Goal: Check status: Check status

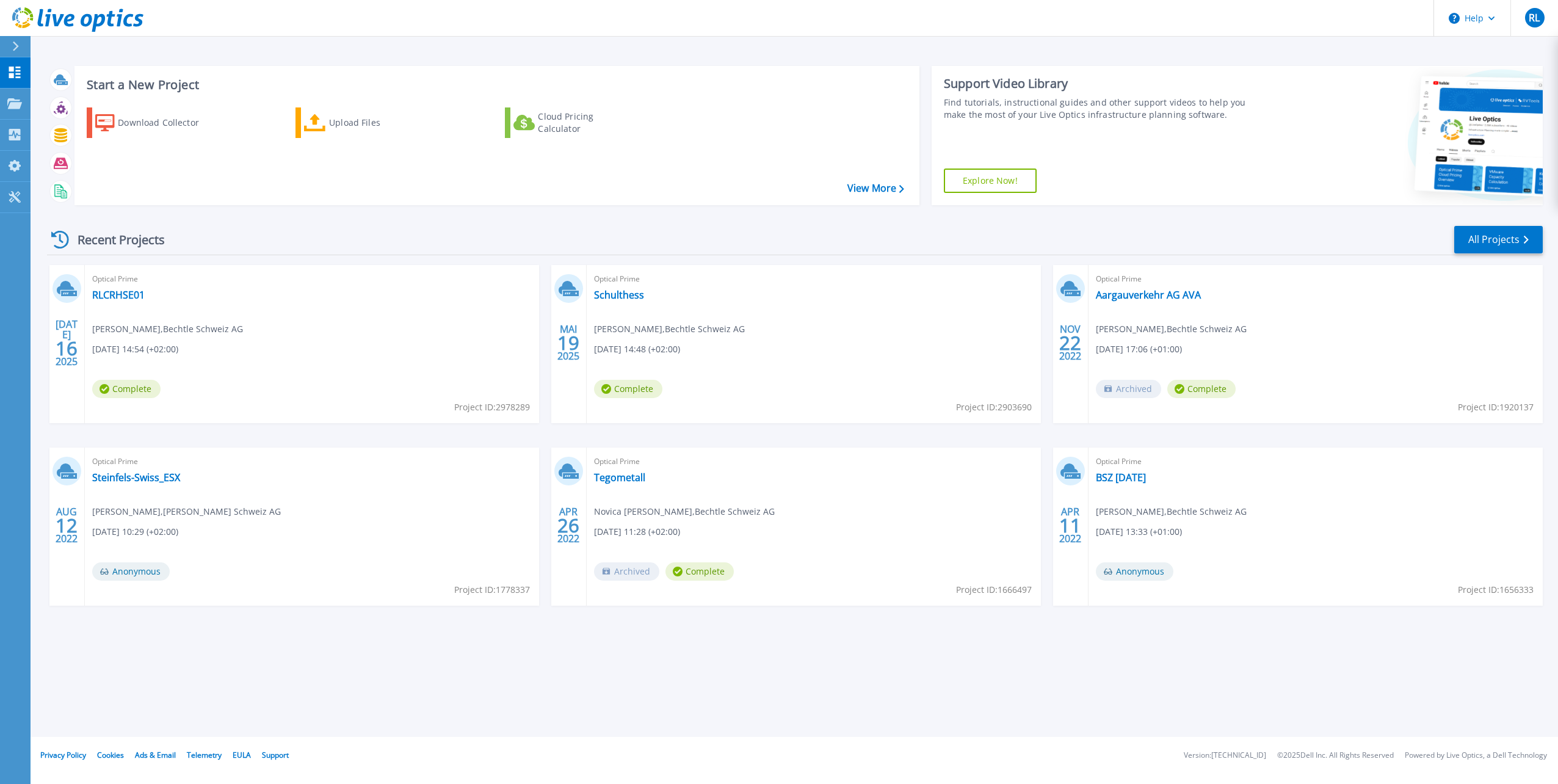
click at [138, 391] on span "Complete" at bounding box center [126, 389] width 68 height 18
click at [124, 297] on link "RLCRHSE01" at bounding box center [118, 295] width 52 height 12
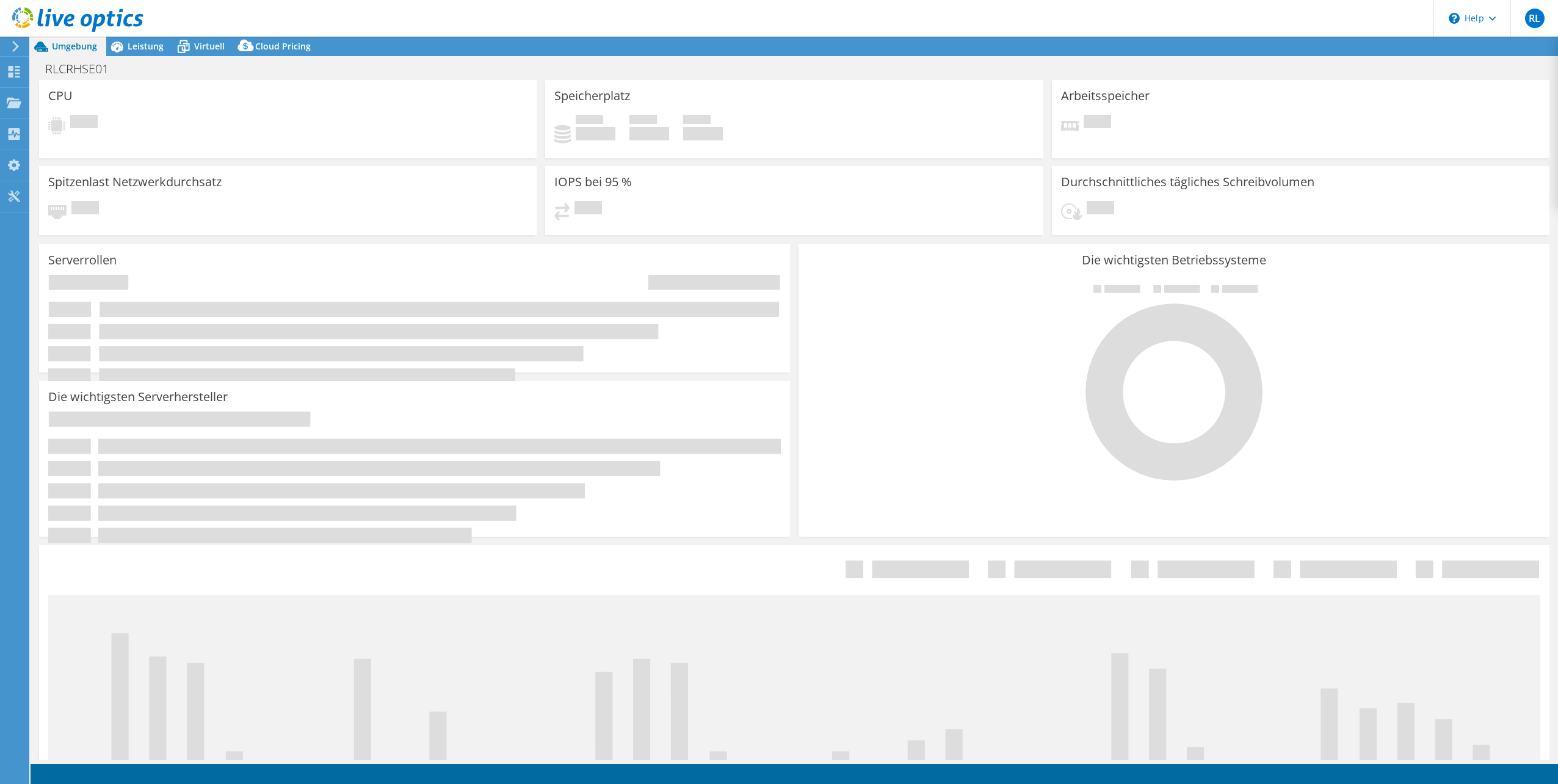
select select "EUFrankfurt"
select select "CHF"
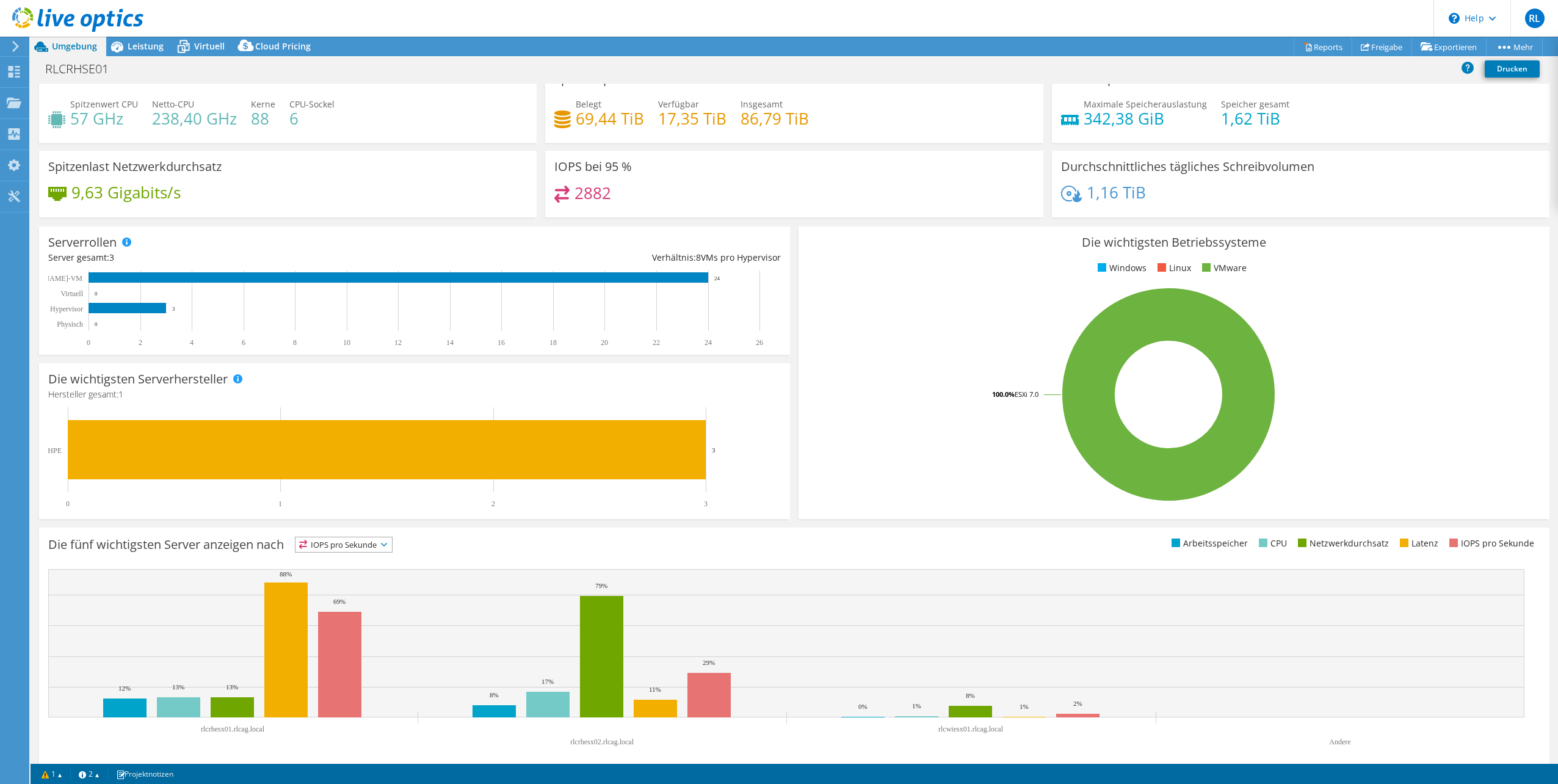
scroll to position [31, 0]
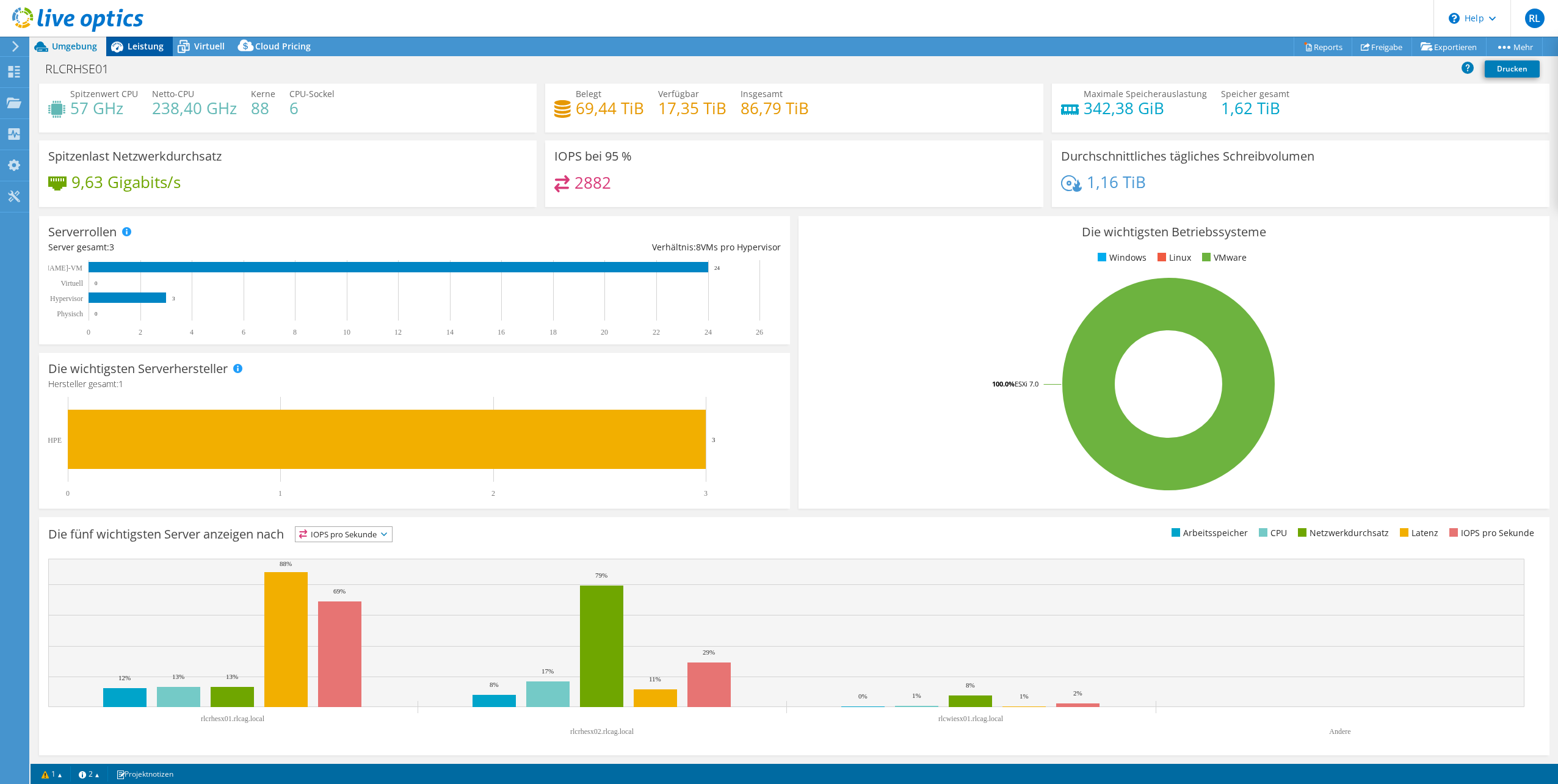
click at [130, 47] on span "Leistung" at bounding box center [146, 46] width 36 height 11
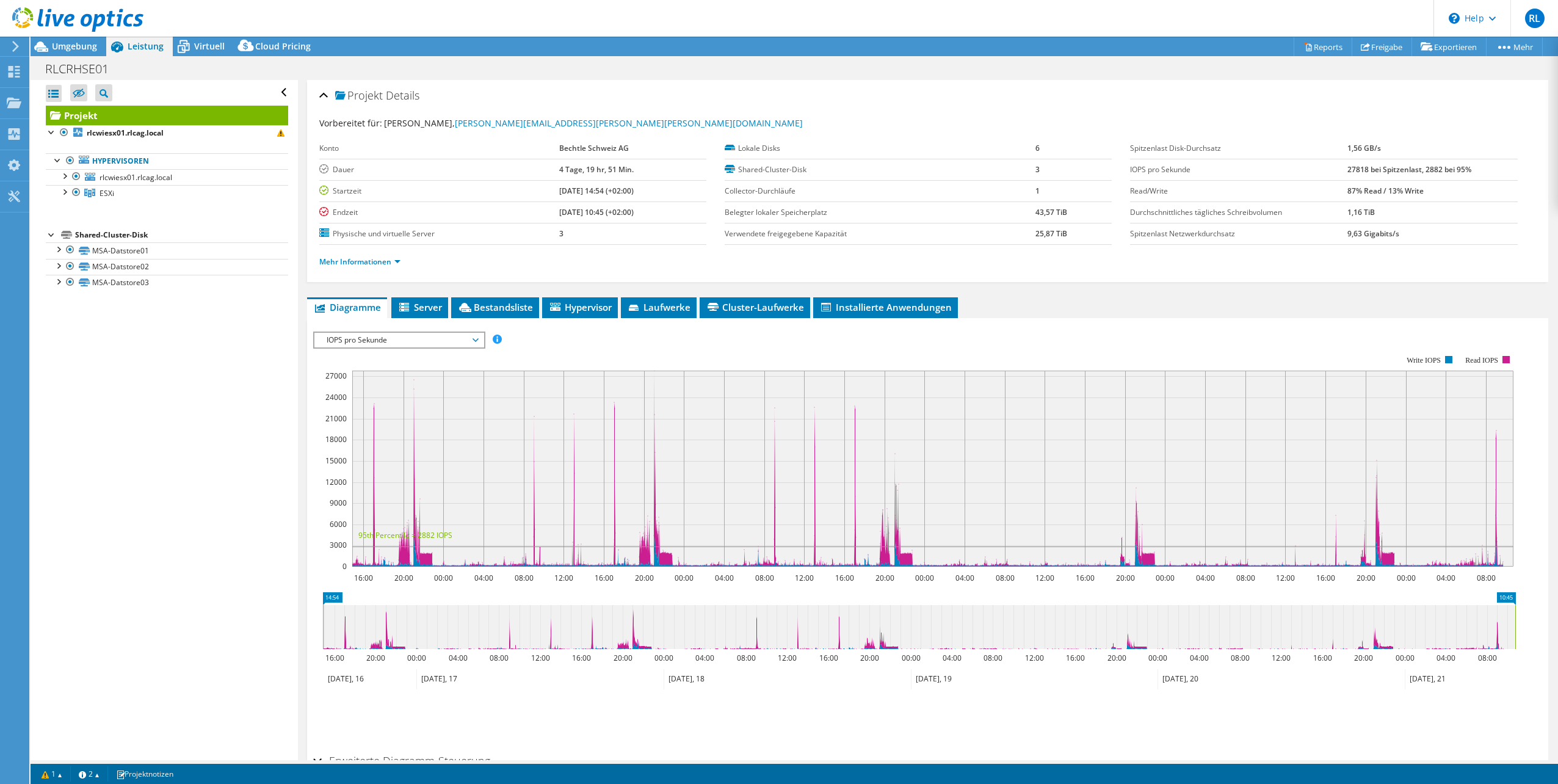
scroll to position [0, 0]
click at [15, 136] on icon at bounding box center [14, 134] width 15 height 11
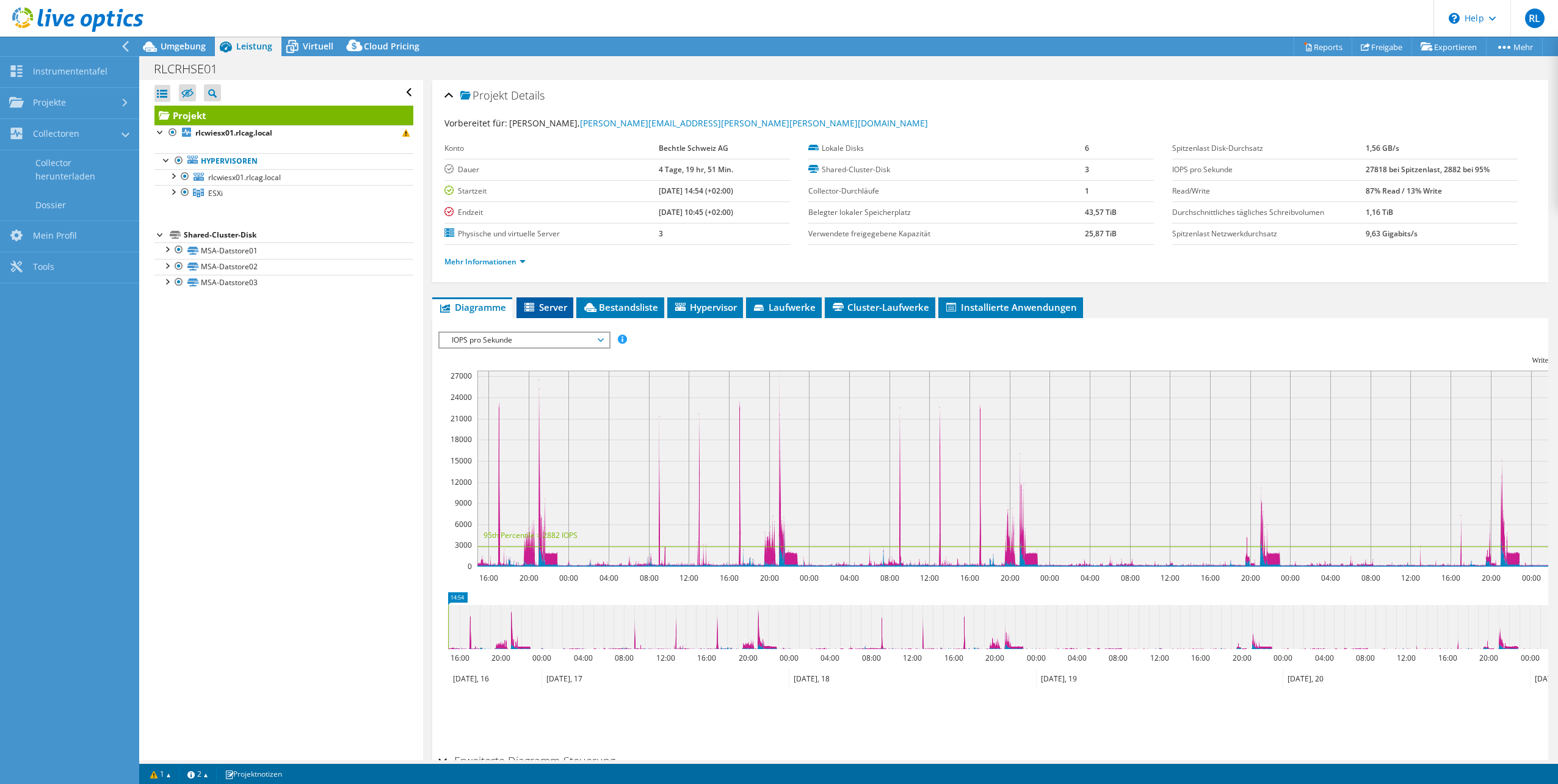
click at [549, 307] on span "Server" at bounding box center [545, 307] width 44 height 12
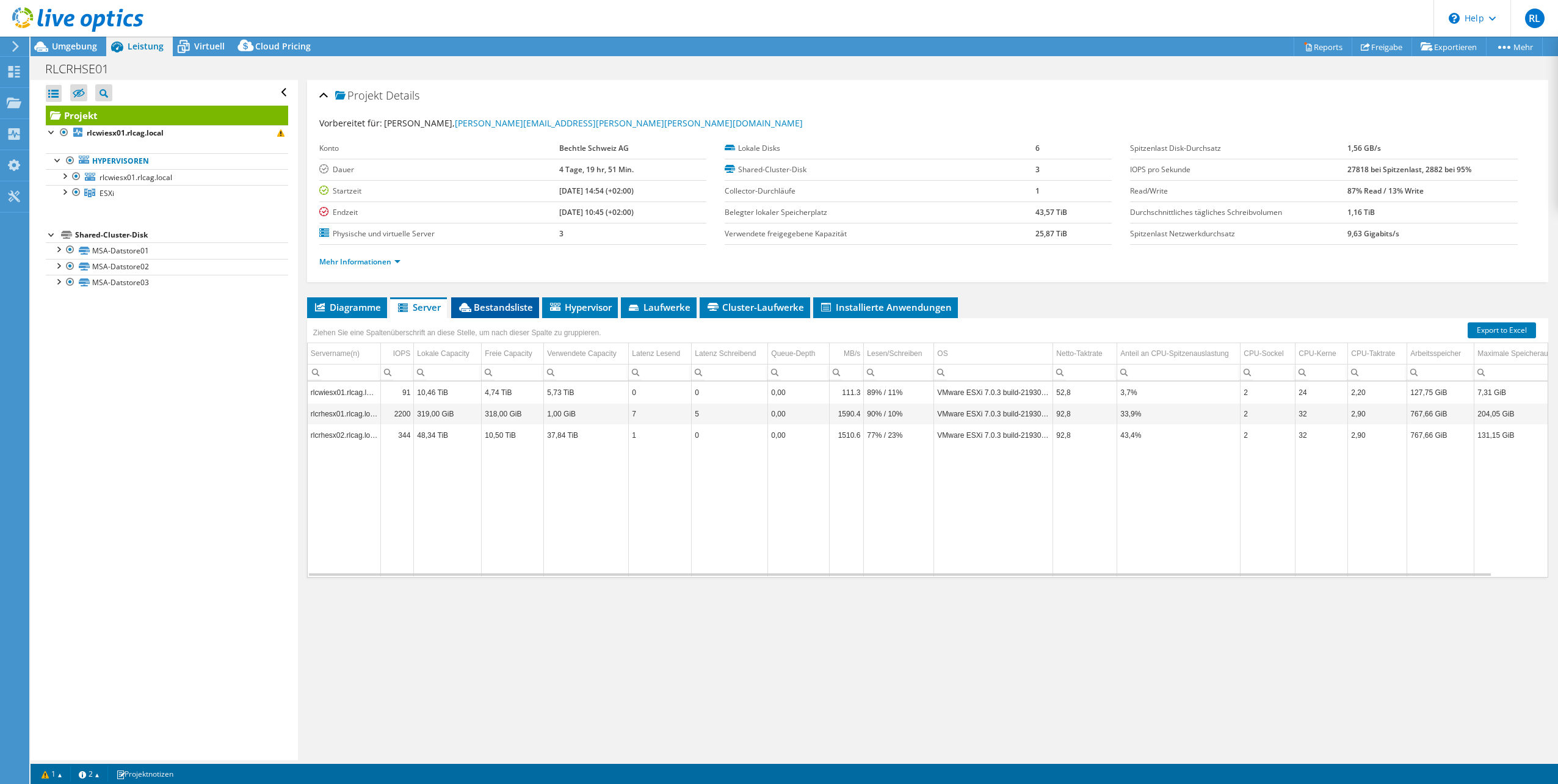
click at [495, 311] on span "Bestandsliste" at bounding box center [495, 307] width 76 height 12
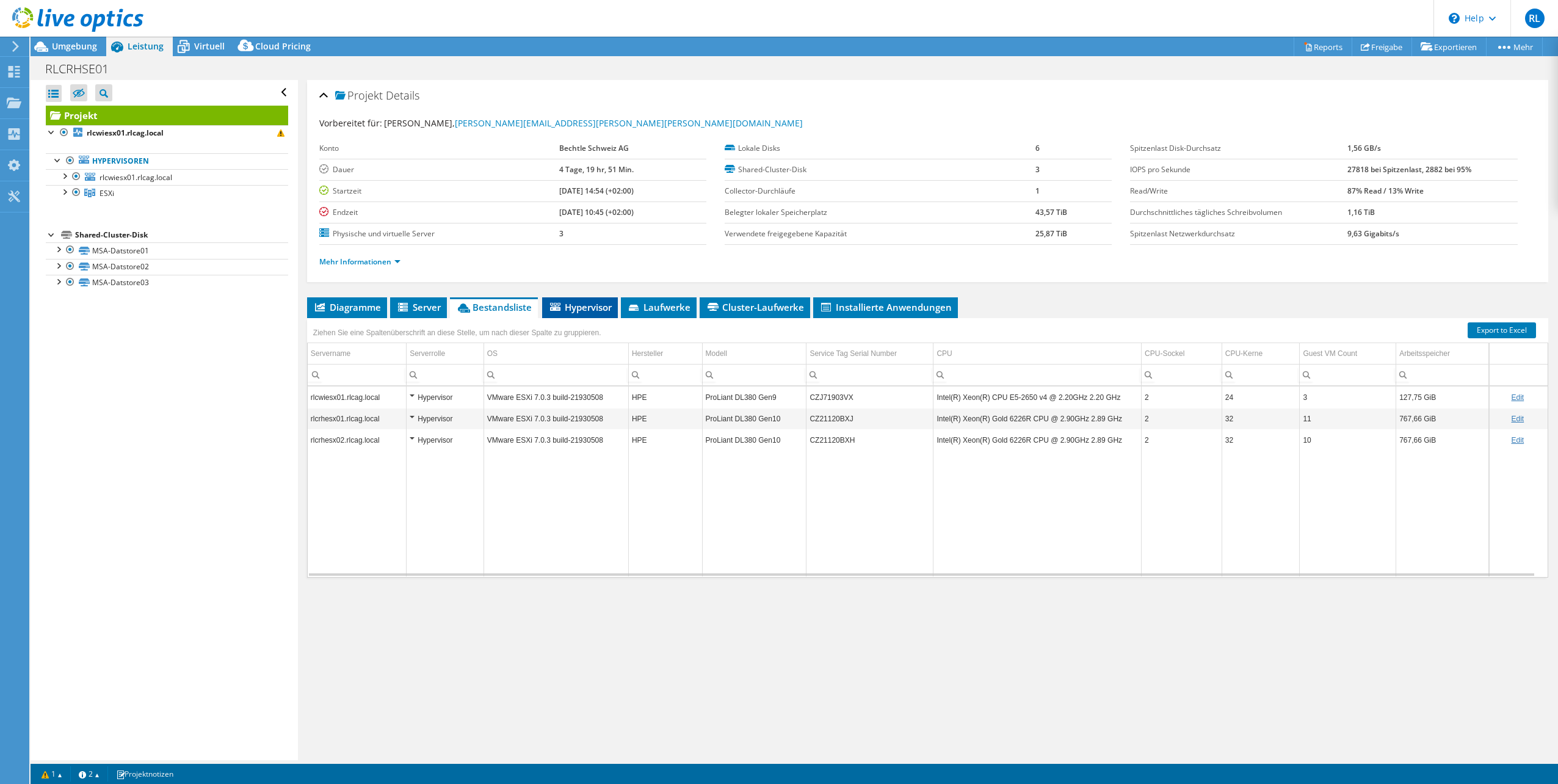
click at [576, 309] on span "Hypervisor" at bounding box center [580, 307] width 64 height 12
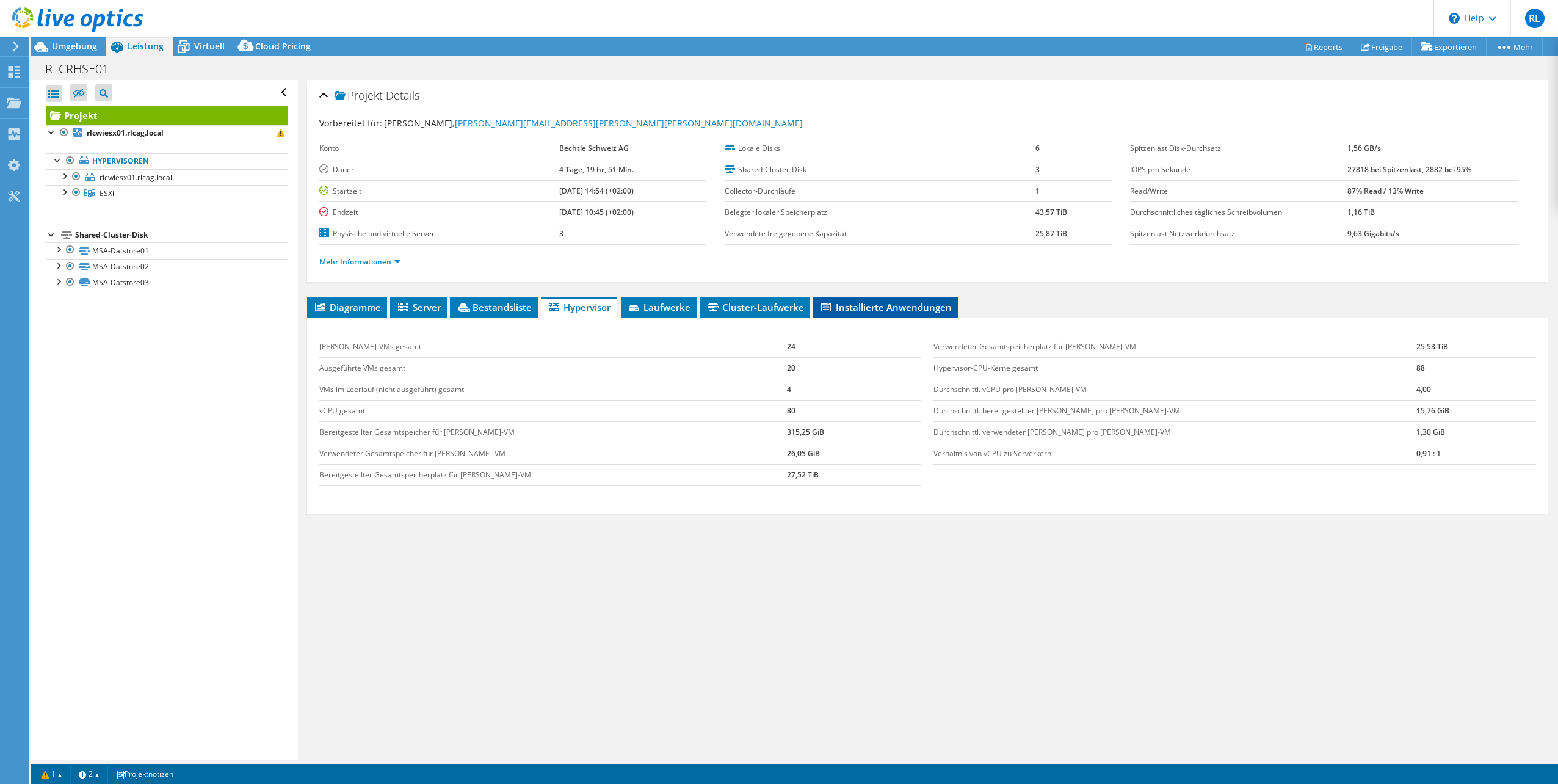
click at [878, 307] on span "Installierte Anwendungen" at bounding box center [885, 307] width 132 height 12
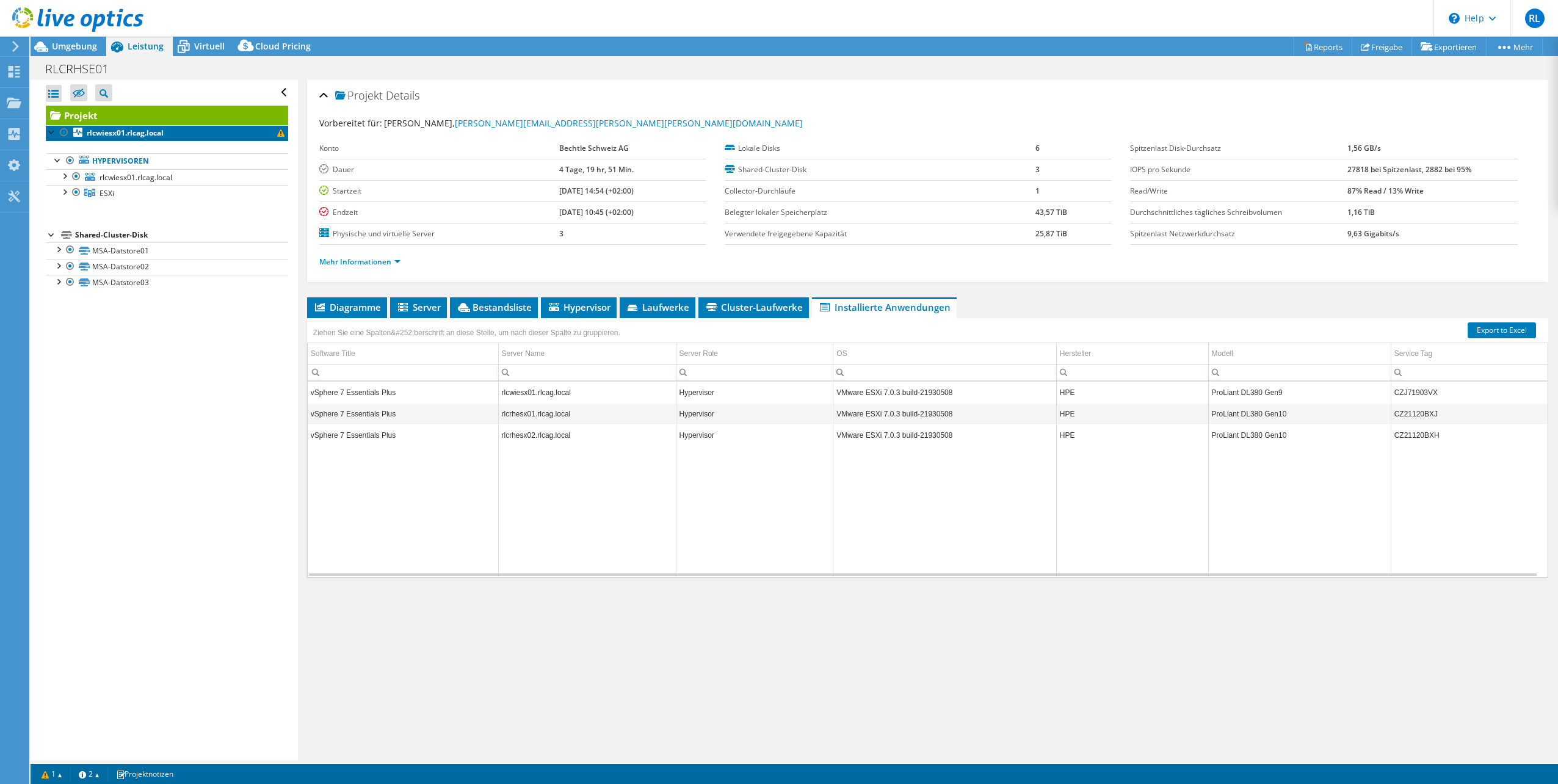
click at [146, 132] on b "rlcwiesx01.rlcag.local" at bounding box center [125, 132] width 77 height 10
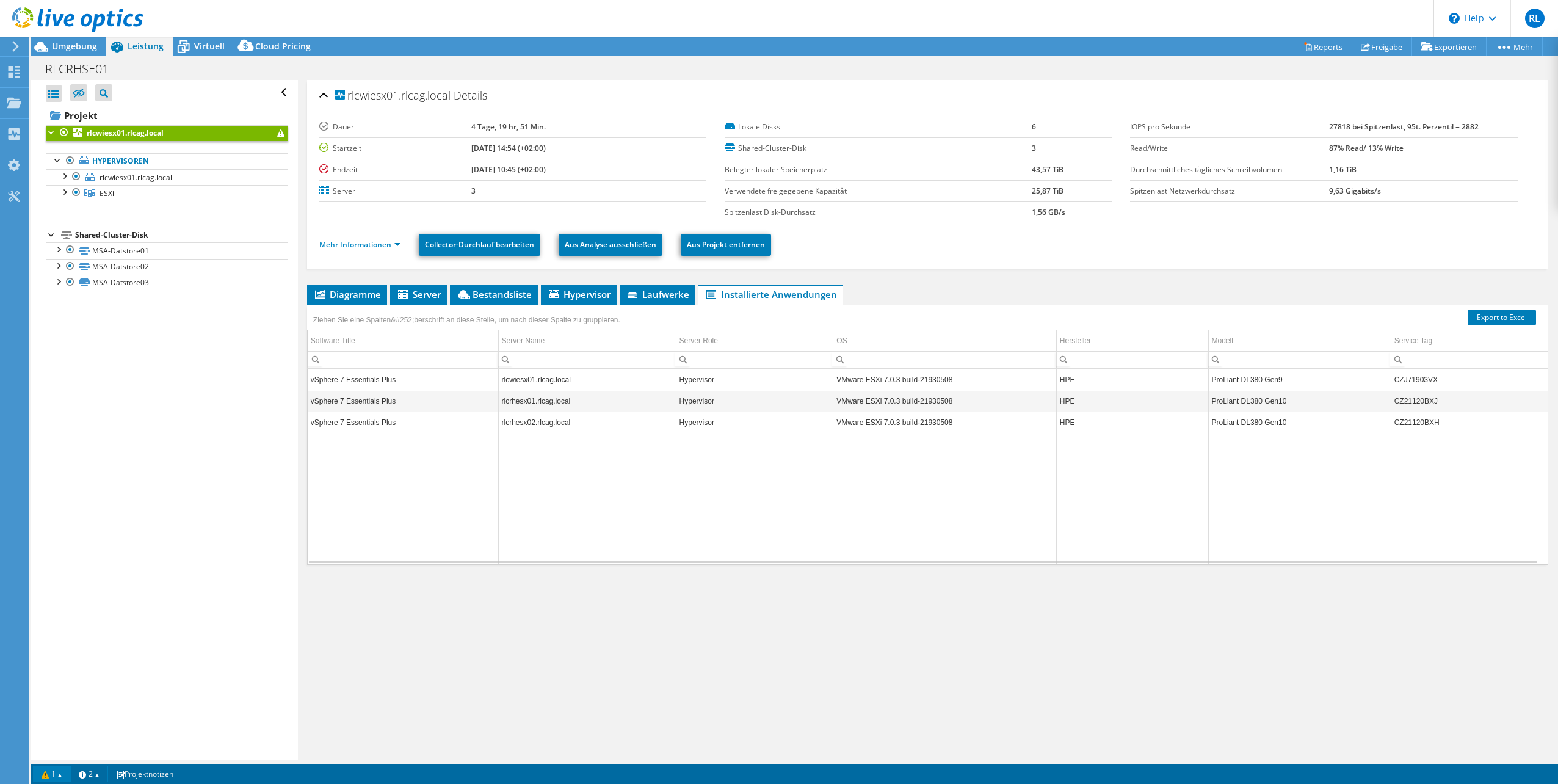
click at [55, 777] on link "1" at bounding box center [52, 774] width 38 height 15
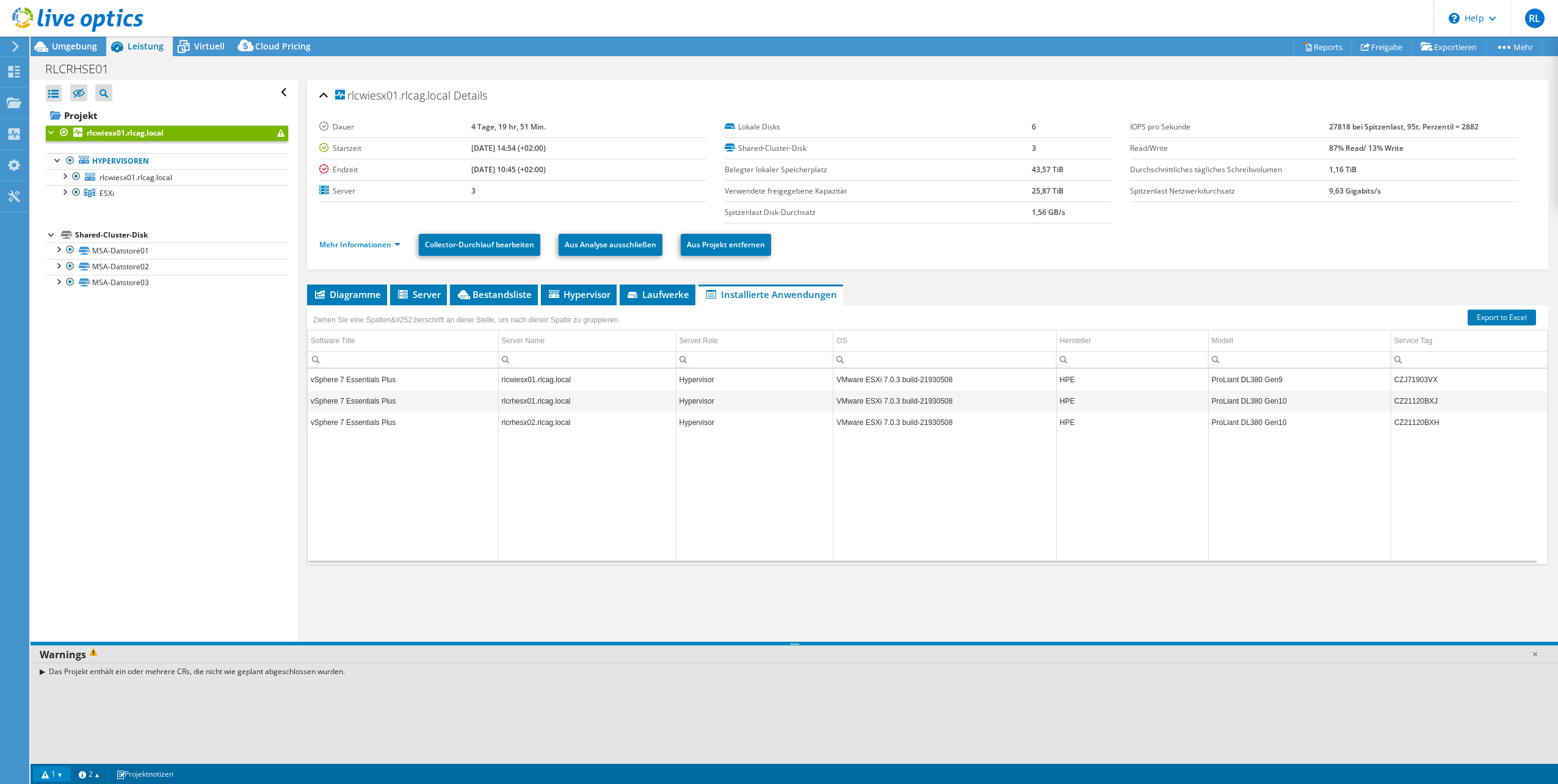
click at [207, 673] on div "Das Projekt enthält ein oder mehrere CRs, die nicht wie geplant abgeschlossen w…" at bounding box center [794, 671] width 1528 height 17
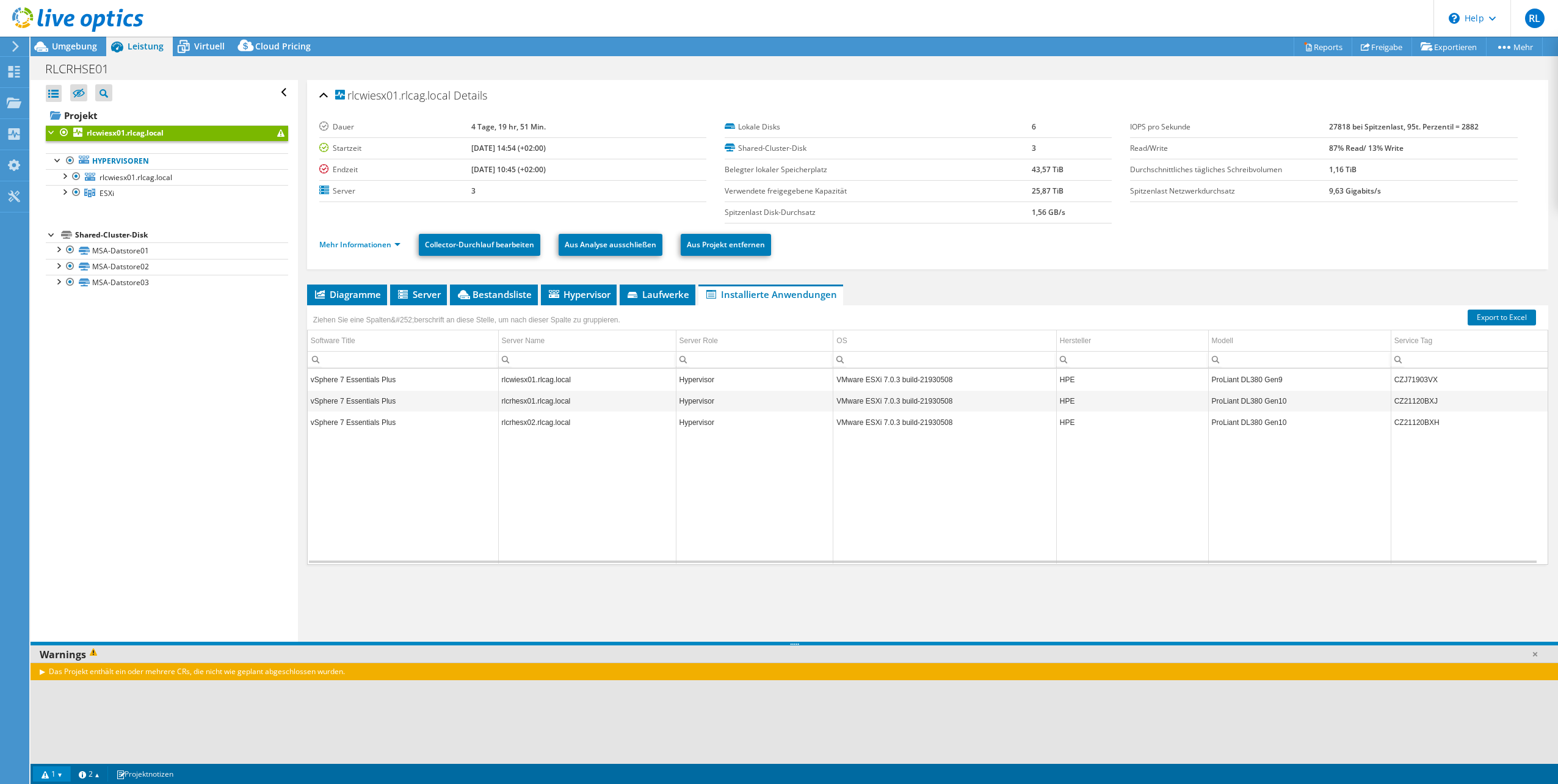
click at [40, 671] on div "Das Projekt enthält ein oder mehrere CRs, die nicht wie geplant abgeschlossen w…" at bounding box center [794, 671] width 1528 height 17
